Goal: Information Seeking & Learning: Learn about a topic

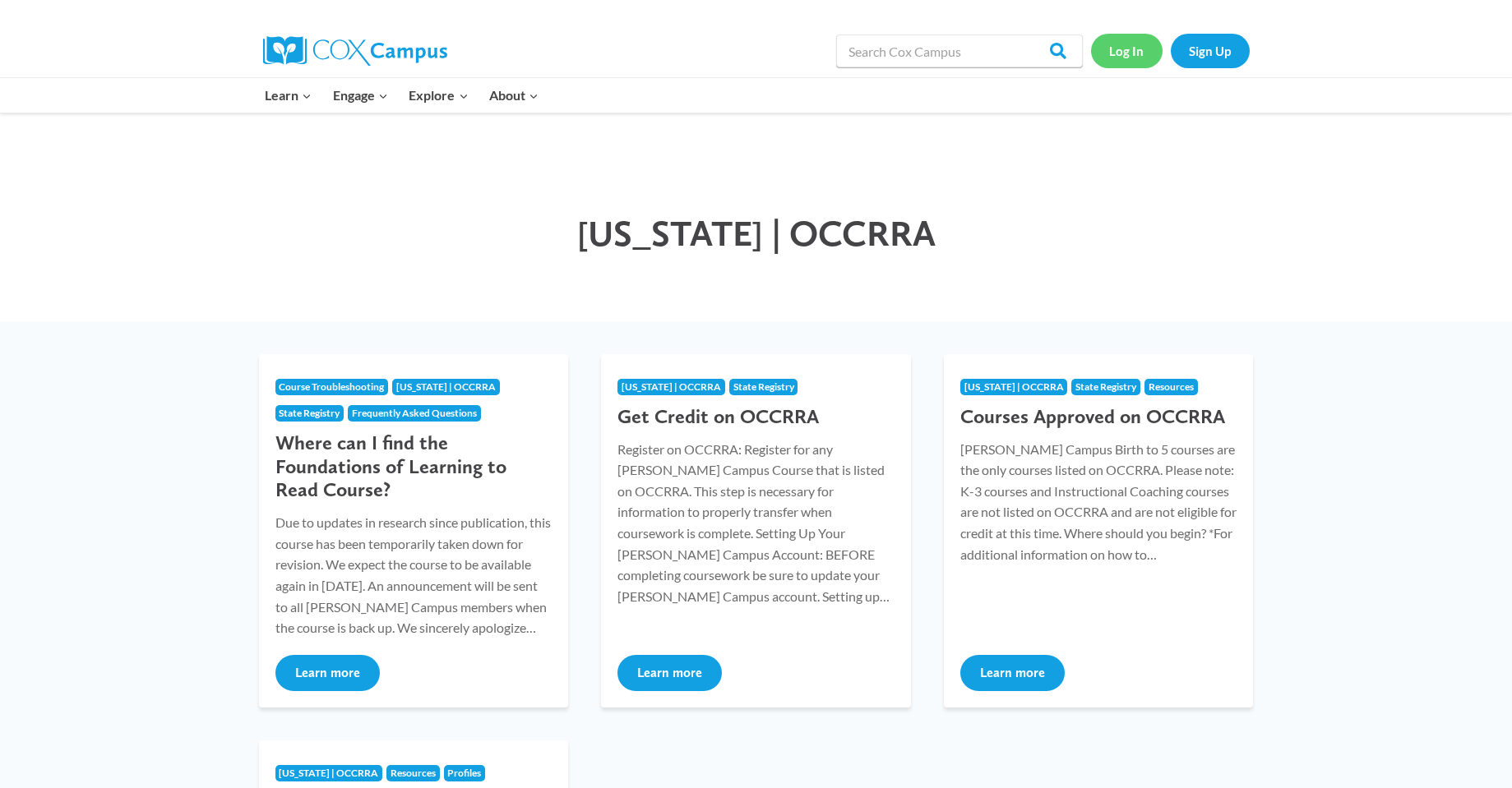
click at [1117, 55] on link "Log In" at bounding box center [1127, 50] width 71 height 33
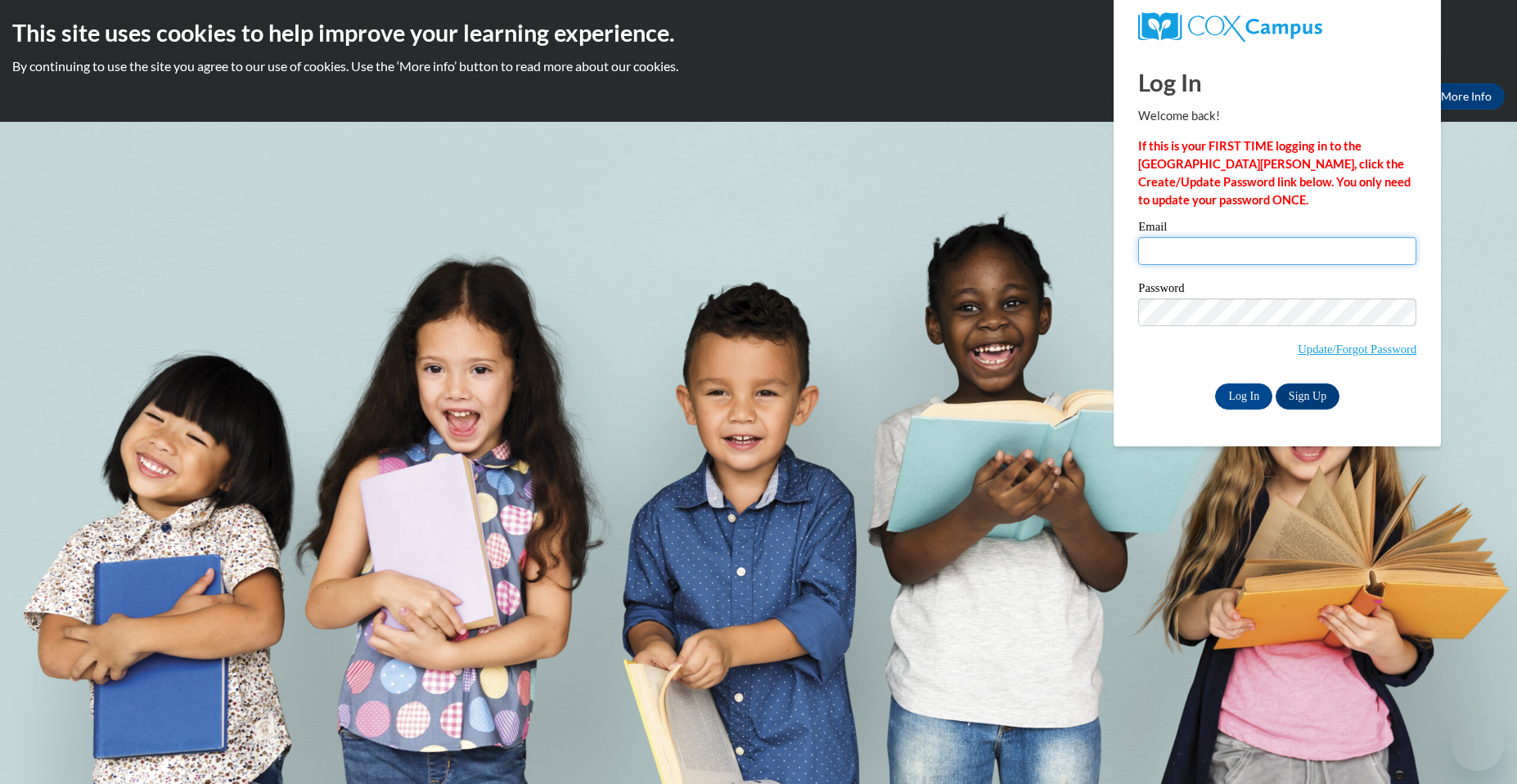
type input "sauda.ali@hotmail.com"
click at [1259, 401] on input "Log In" at bounding box center [1243, 396] width 58 height 26
click at [1252, 392] on input "Log In" at bounding box center [1243, 396] width 58 height 26
click at [1249, 401] on input "Log In" at bounding box center [1243, 396] width 58 height 26
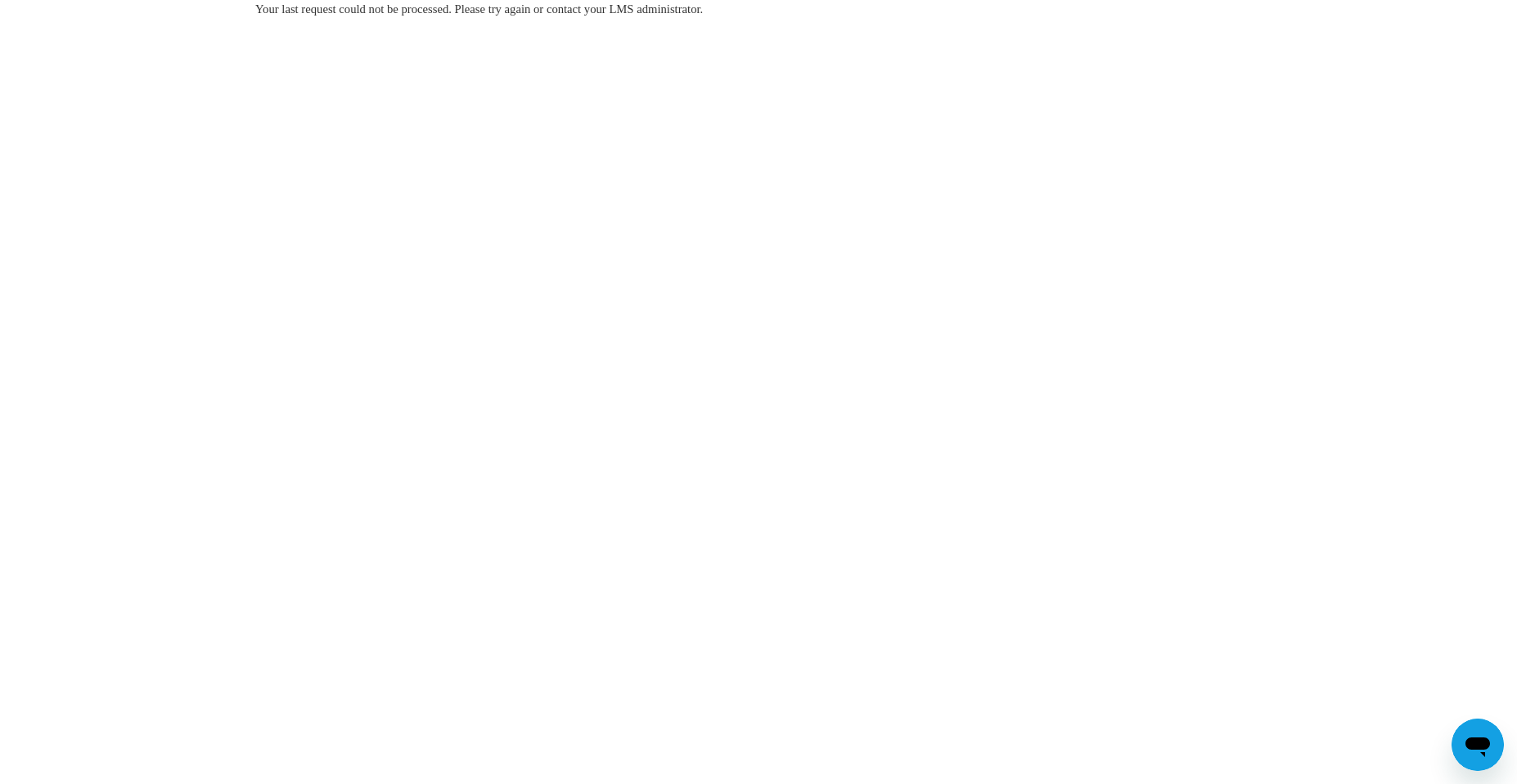
click at [748, 12] on div "Your last request could not be processed. Please try again or contact your LMS …" at bounding box center [759, 9] width 1007 height 18
click at [703, 6] on span "Your last request could not be processed. Please try again or contact your LMS …" at bounding box center [479, 9] width 447 height 14
click at [304, 14] on span "Your last request could not be processed. Please try again or contact your LMS …" at bounding box center [479, 9] width 447 height 14
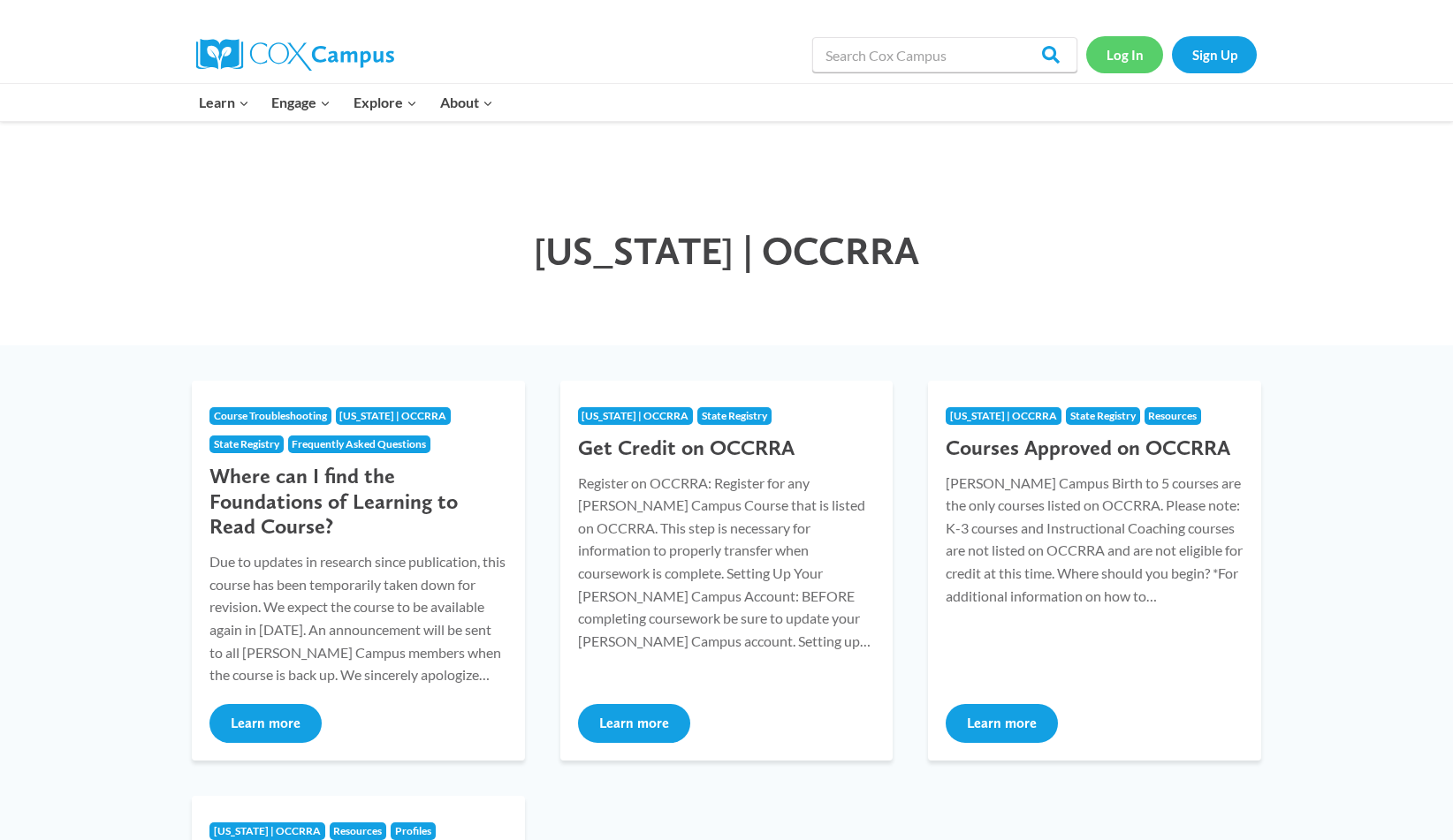
click at [1116, 56] on link "Log In" at bounding box center [1124, 53] width 77 height 36
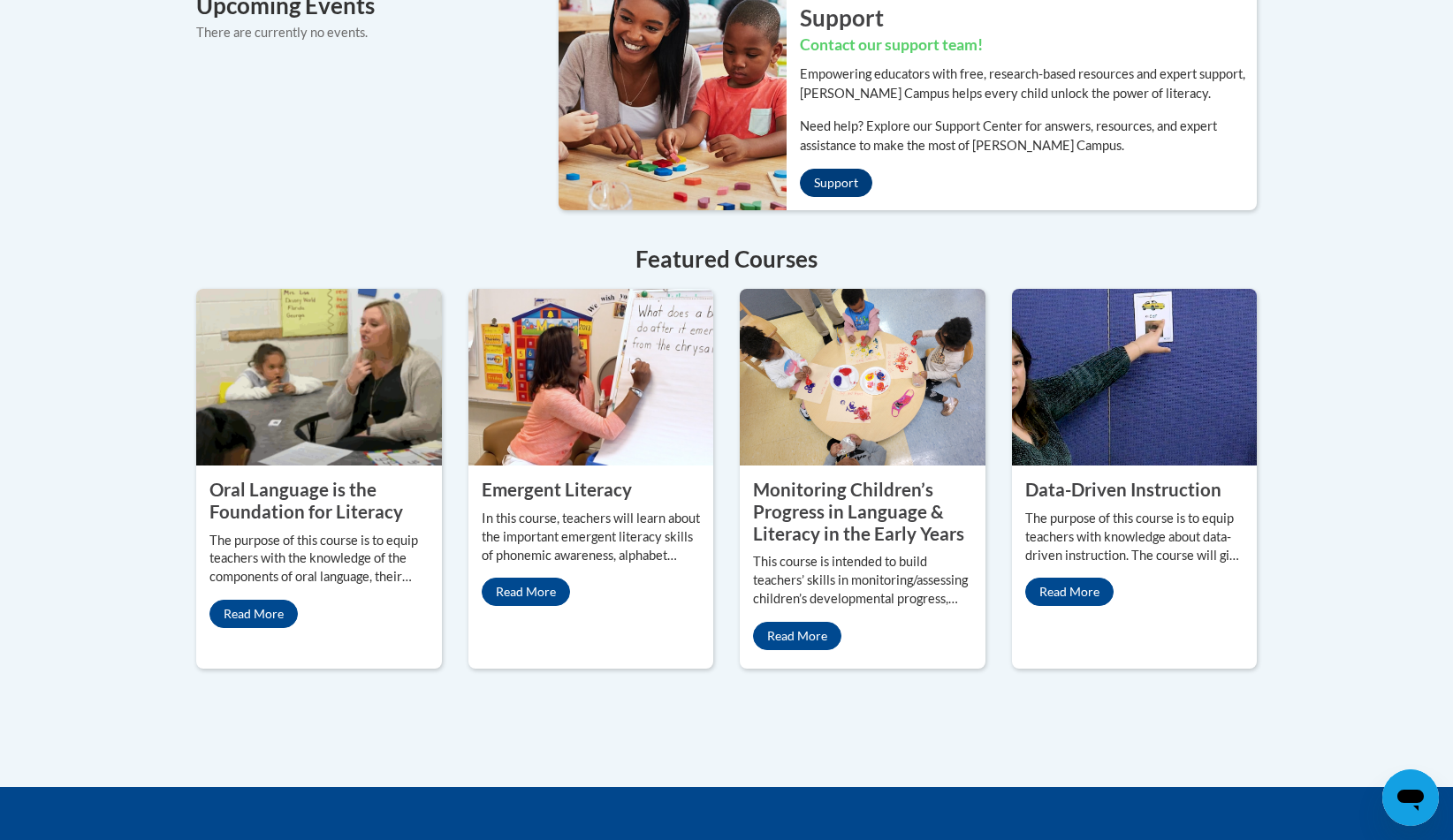
scroll to position [1414, 0]
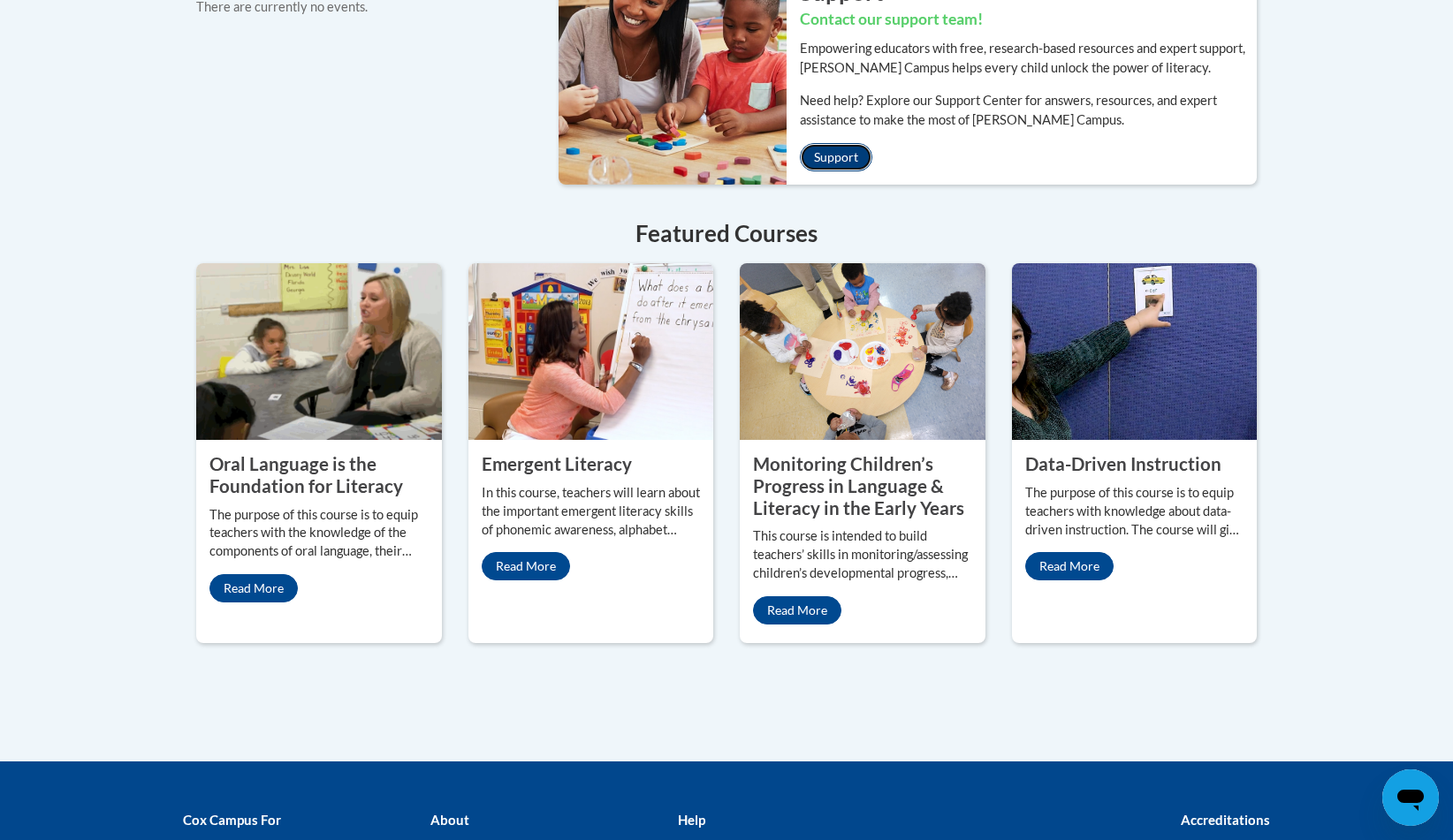
click at [849, 143] on link "Support" at bounding box center [835, 157] width 73 height 28
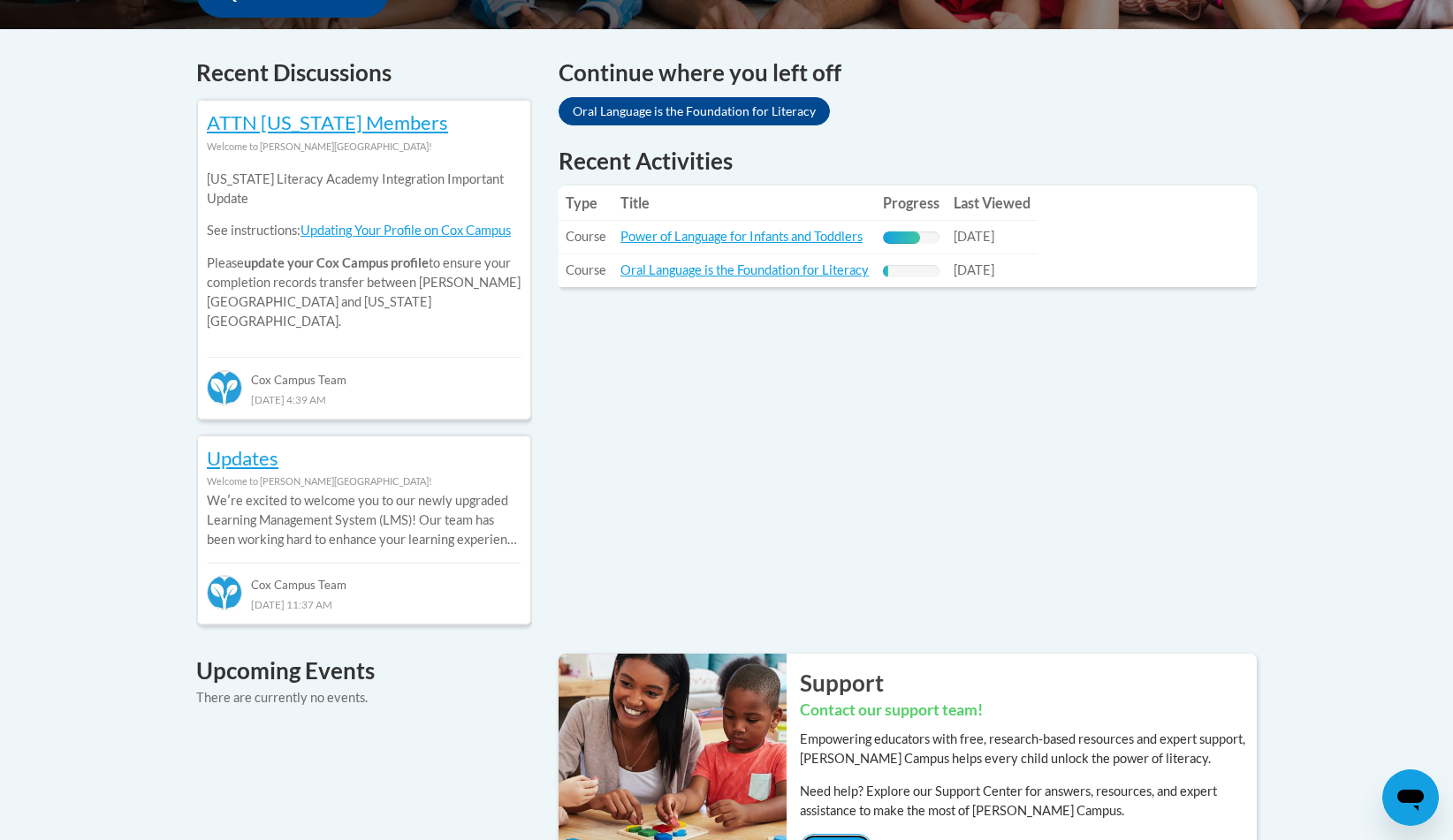
scroll to position [707, 0]
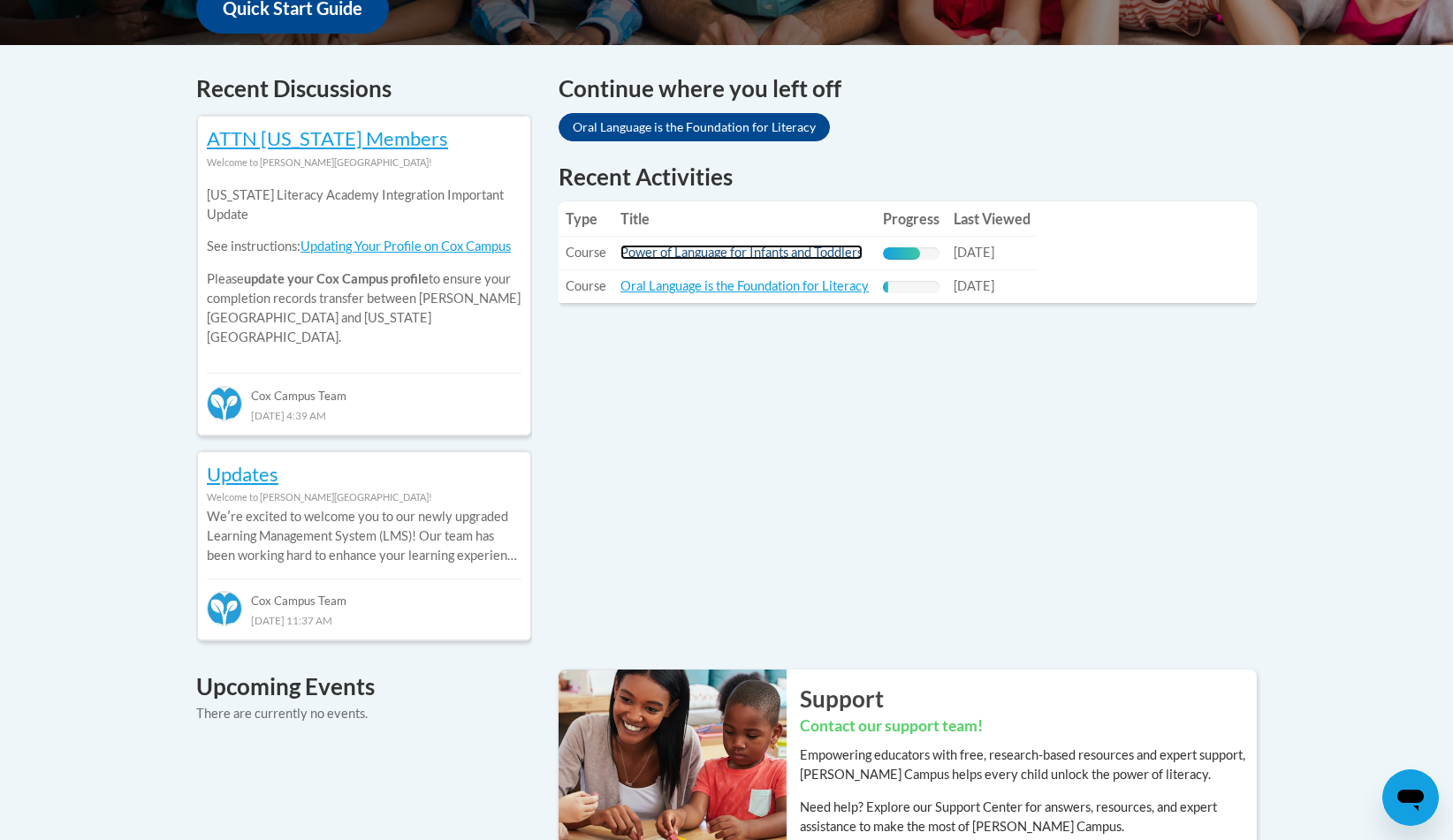
click at [762, 247] on link "Power of Language for Infants and Toddlers" at bounding box center [741, 252] width 242 height 15
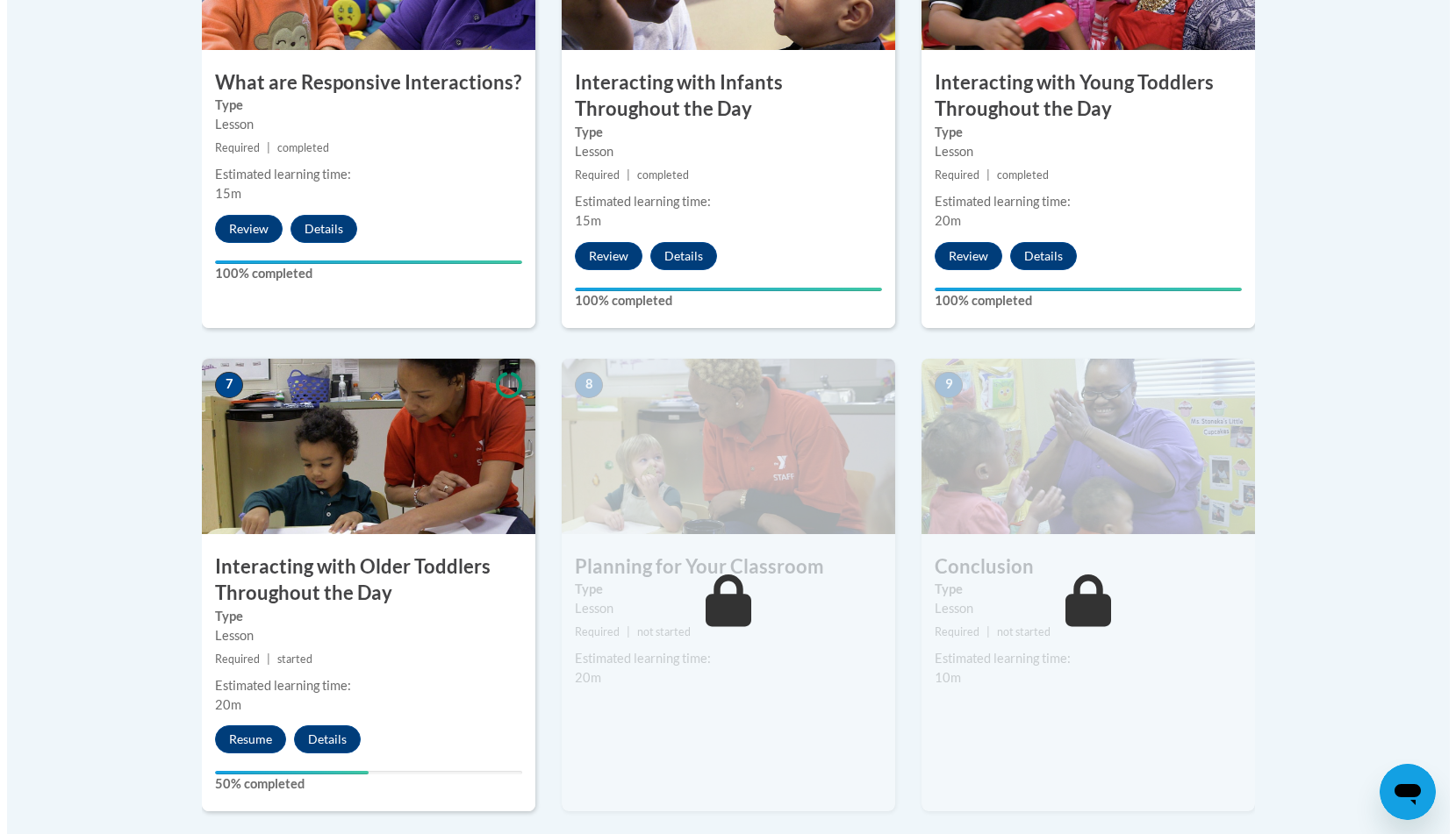
scroll to position [1228, 0]
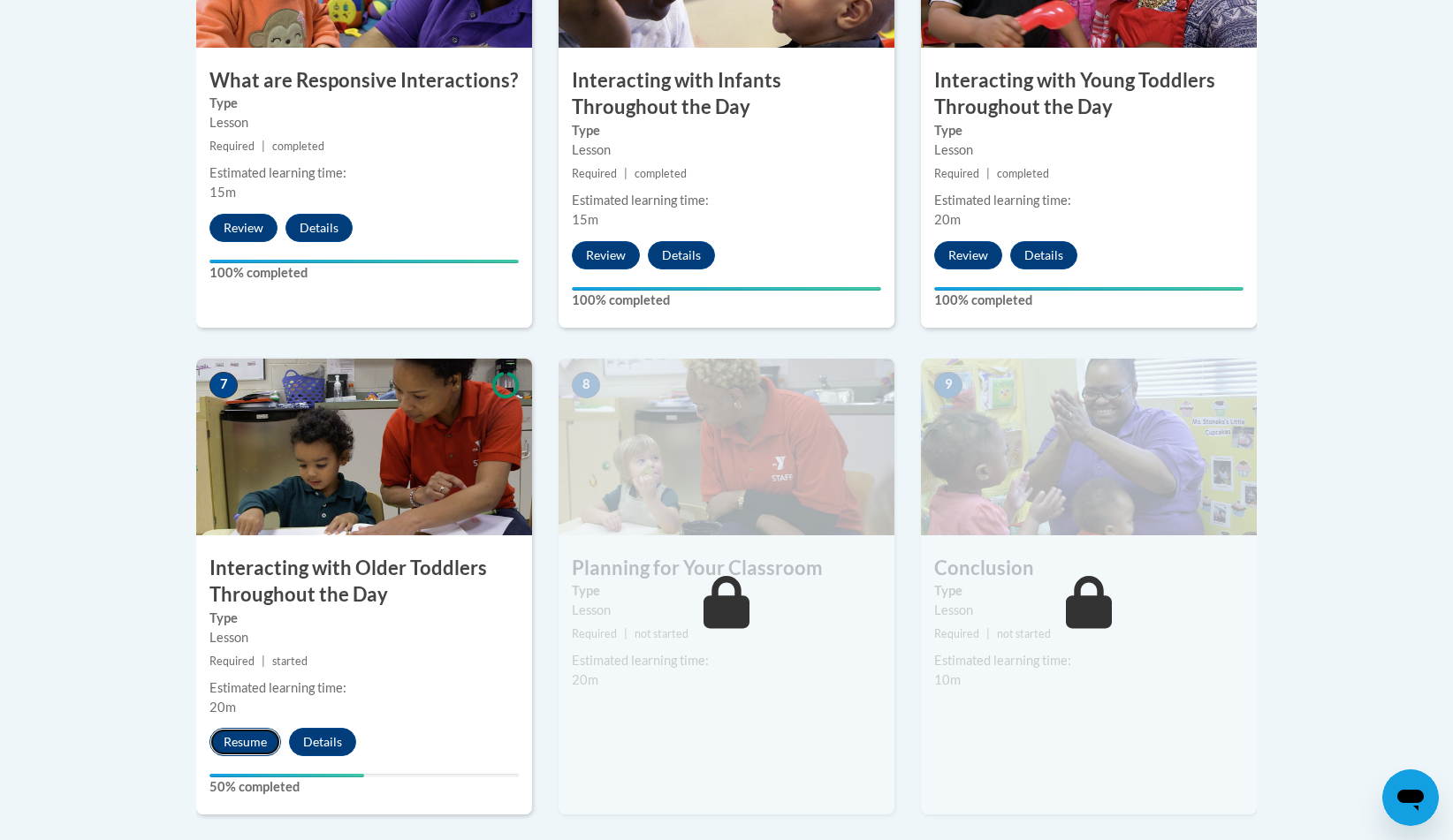
click at [235, 728] on button "Resume" at bounding box center [245, 742] width 72 height 28
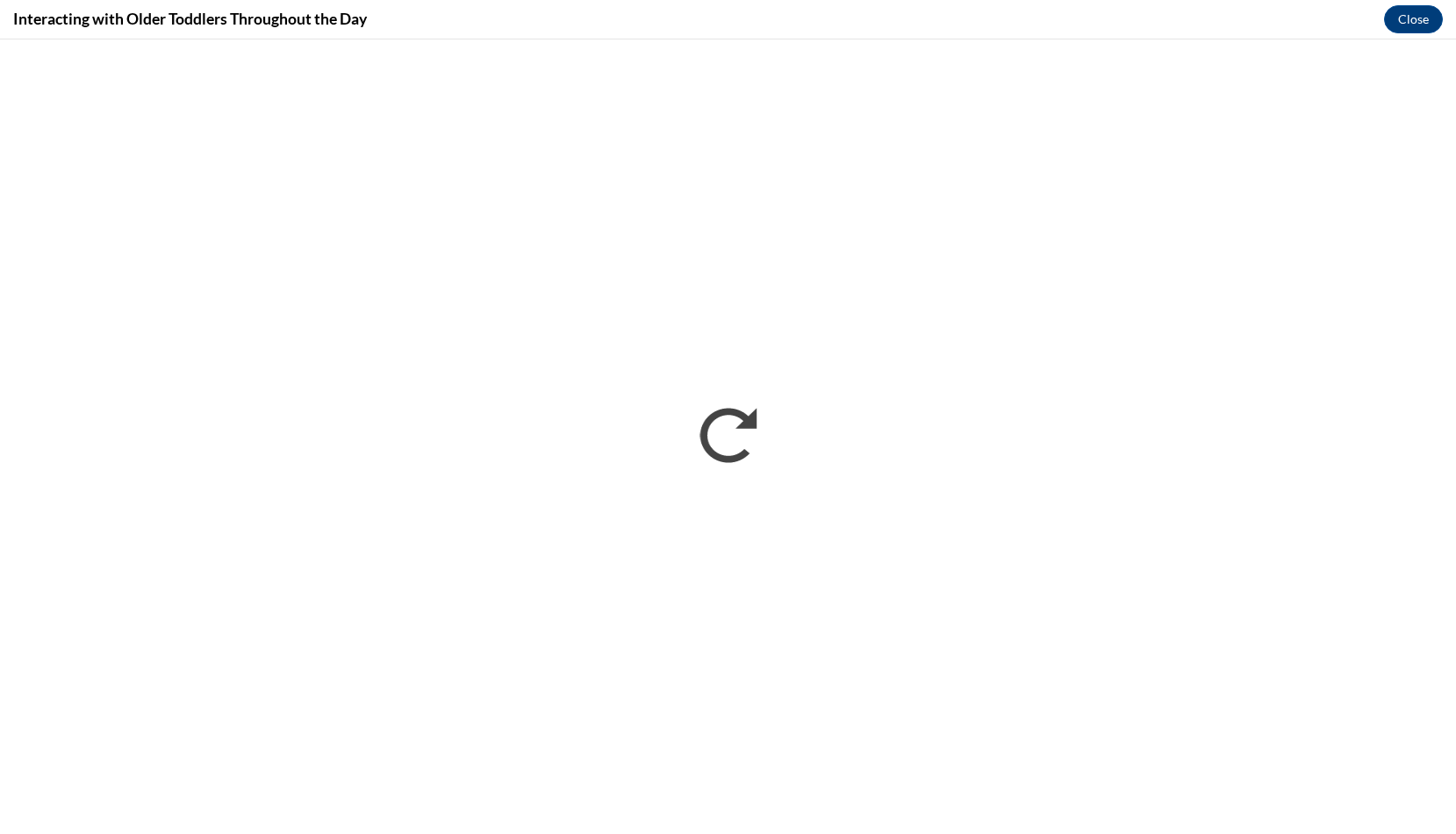
scroll to position [0, 0]
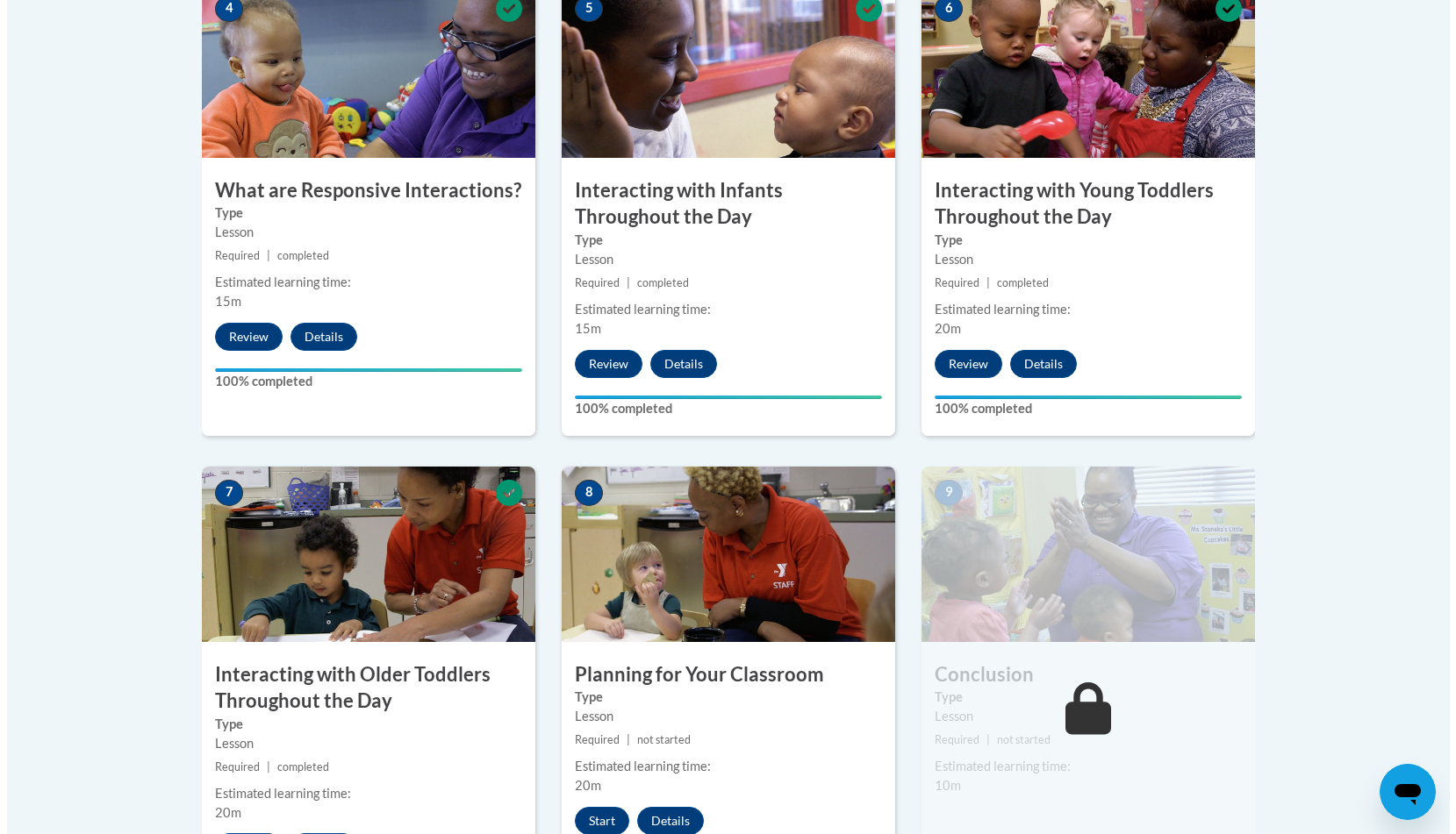
scroll to position [1228, 0]
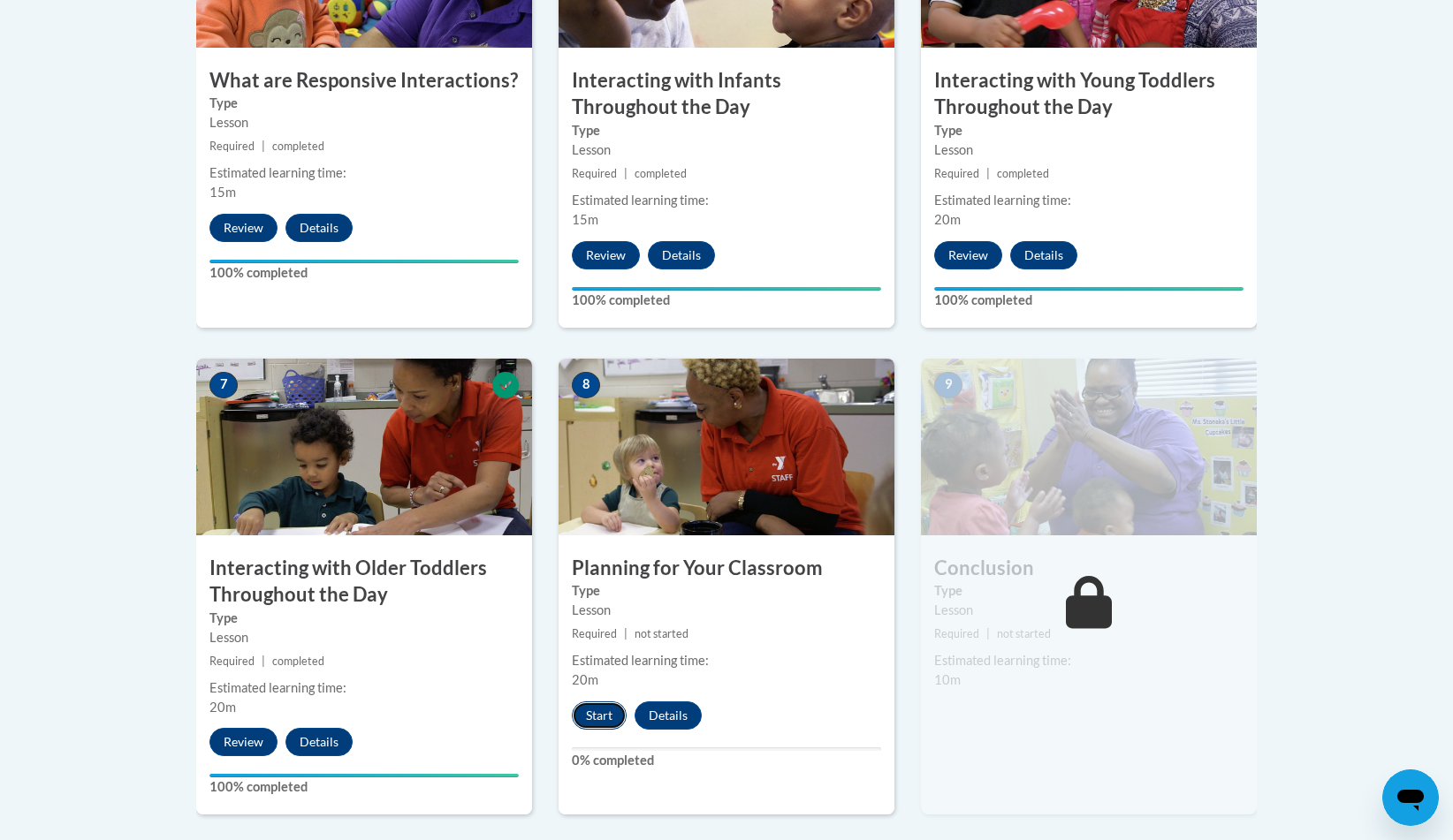
click at [606, 702] on button "Start" at bounding box center [599, 716] width 54 height 28
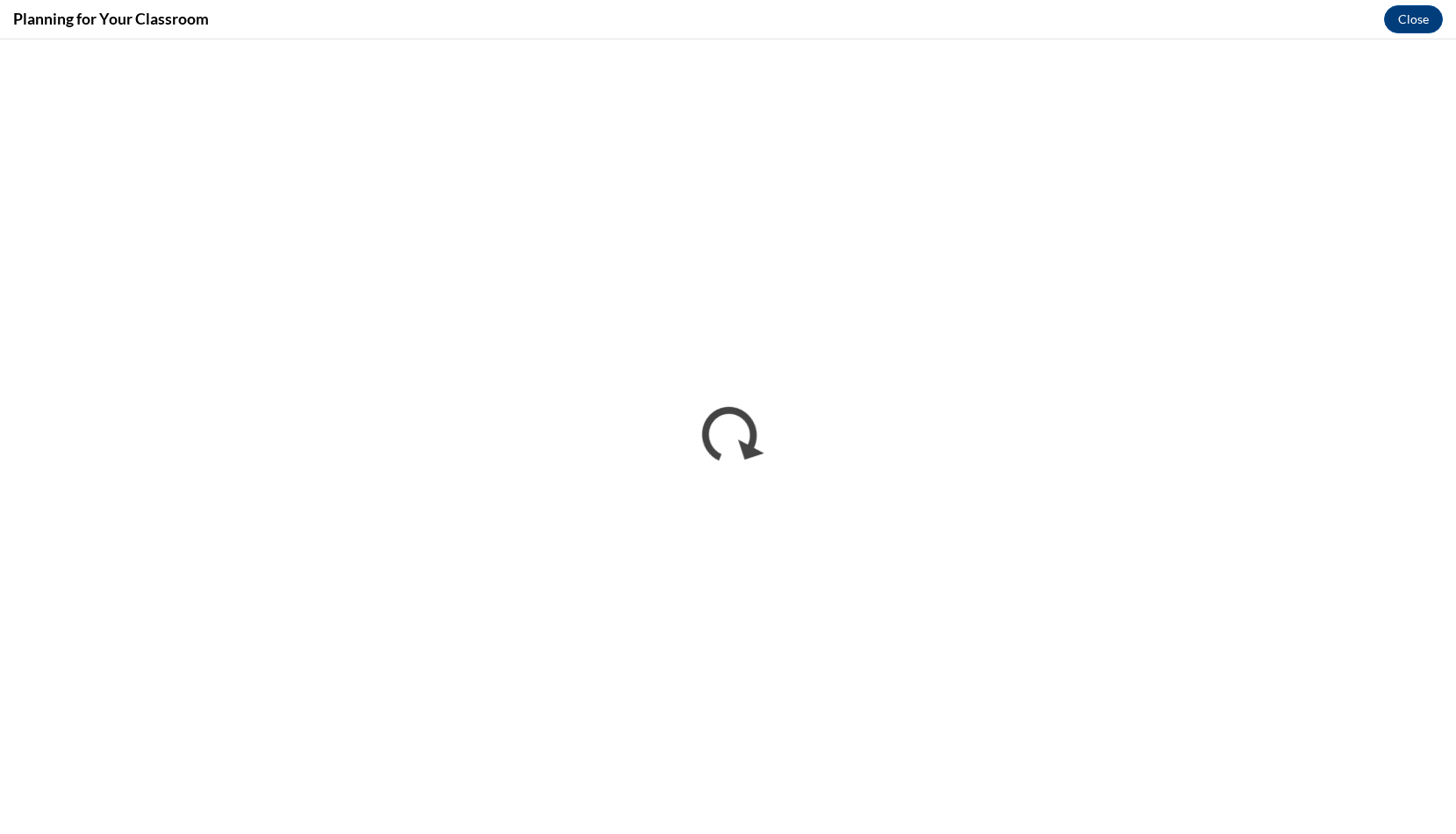
scroll to position [0, 0]
